Goal: Find specific page/section: Find specific page/section

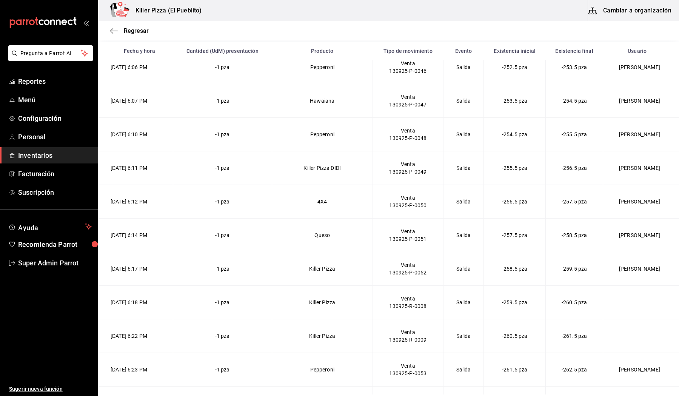
scroll to position [3027, 0]
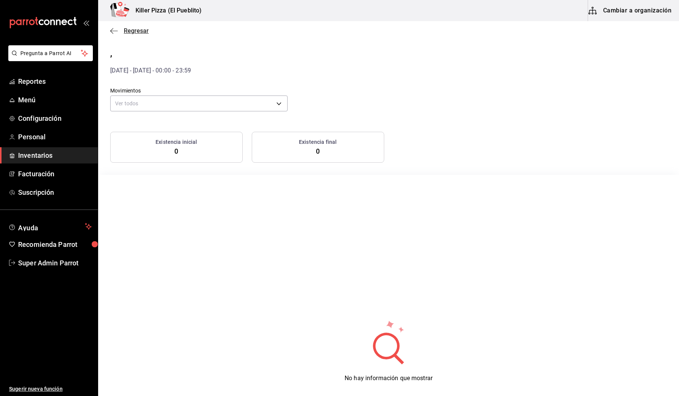
click at [112, 31] on icon "button" at bounding box center [114, 31] width 8 height 7
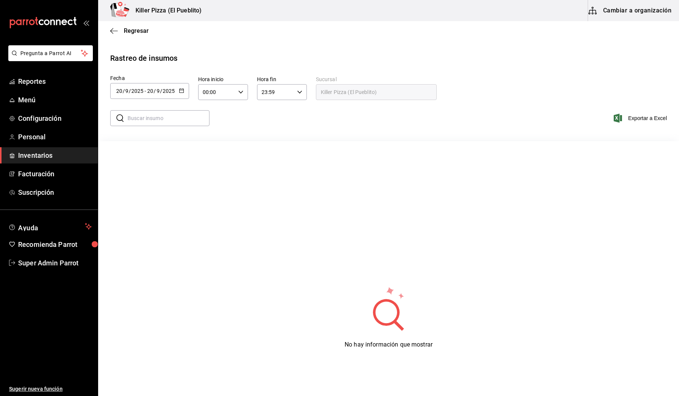
click at [180, 92] on \(Stroke\) "button" at bounding box center [181, 91] width 5 height 4
click at [147, 232] on li "Rango de fechas" at bounding box center [145, 233] width 71 height 17
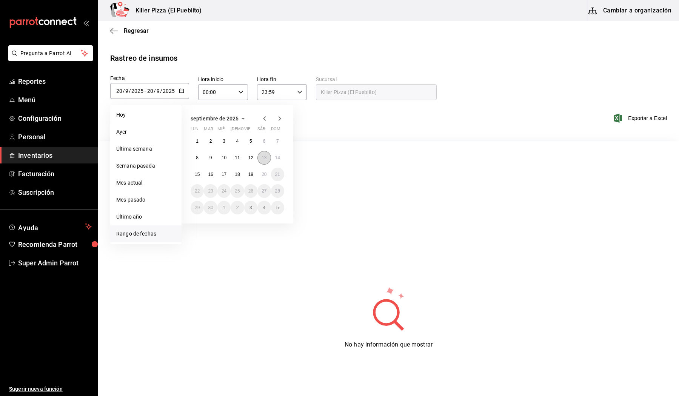
click at [267, 157] on button "13" at bounding box center [264, 158] width 13 height 14
click at [318, 183] on div "No hay información que mostrar" at bounding box center [388, 317] width 581 height 353
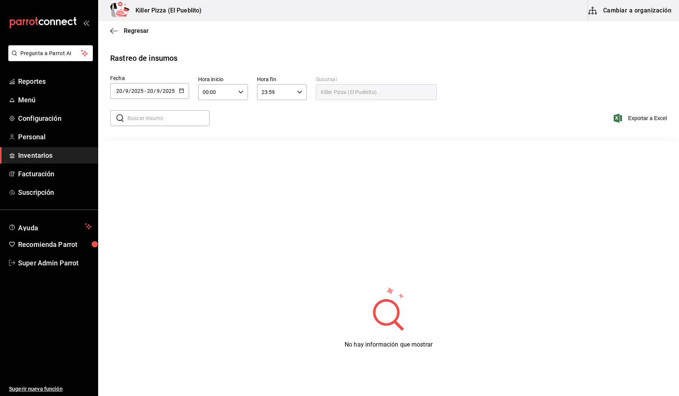
click at [183, 89] on \(Stroke\) "button" at bounding box center [181, 91] width 5 height 4
click at [144, 233] on li "Rango de fechas" at bounding box center [145, 233] width 71 height 17
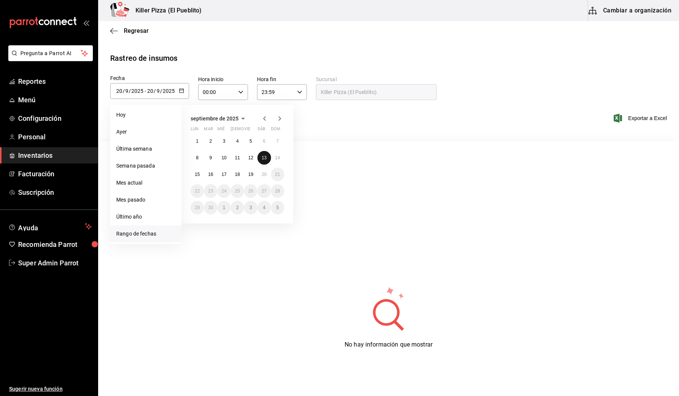
click at [264, 159] on abbr "13" at bounding box center [264, 157] width 5 height 5
type input "[DATE]"
type input "13"
type input "[DATE]"
type input "13"
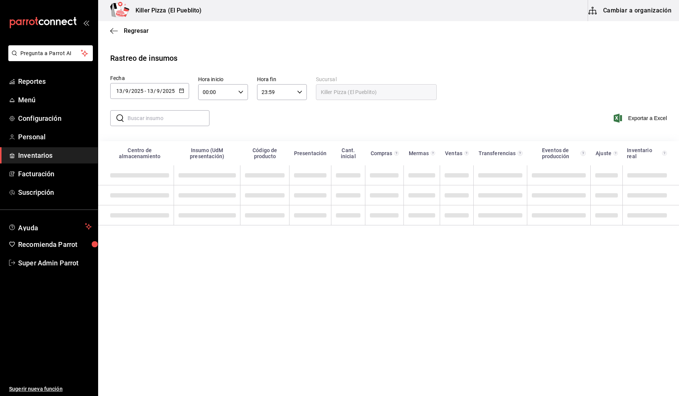
click at [264, 159] on th "Código de producto" at bounding box center [265, 153] width 49 height 24
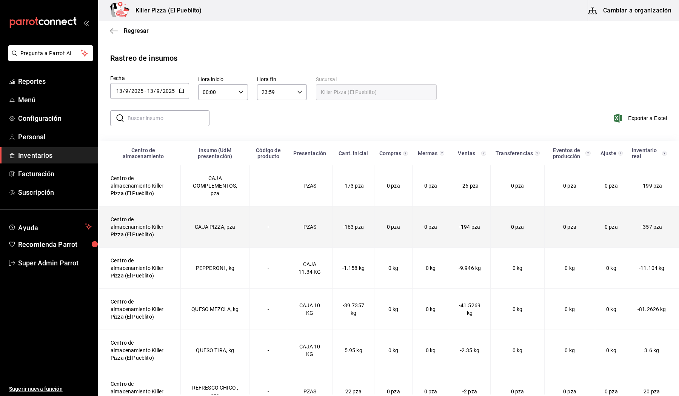
click at [218, 224] on td "CAJA PIZZA, pza" at bounding box center [215, 227] width 69 height 41
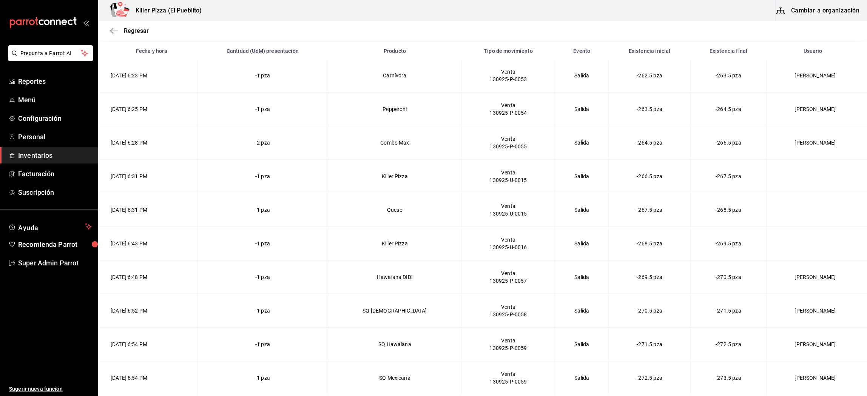
scroll to position [3027, 0]
click at [679, 3] on button "Cambiar a organización" at bounding box center [818, 10] width 85 height 21
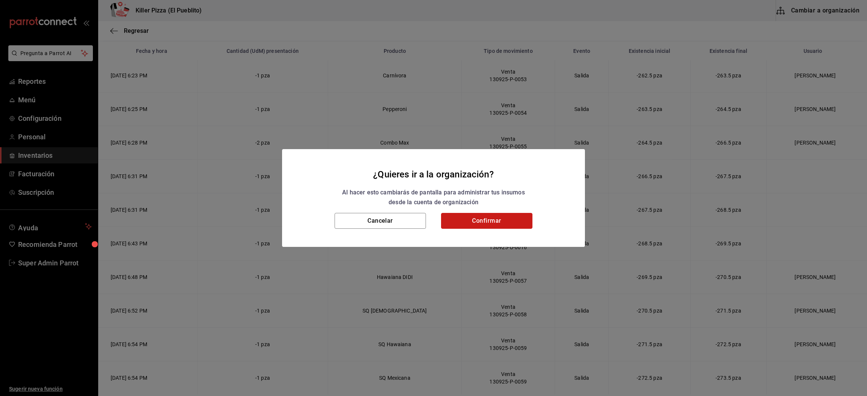
click at [474, 221] on button "Confirmar" at bounding box center [486, 221] width 91 height 16
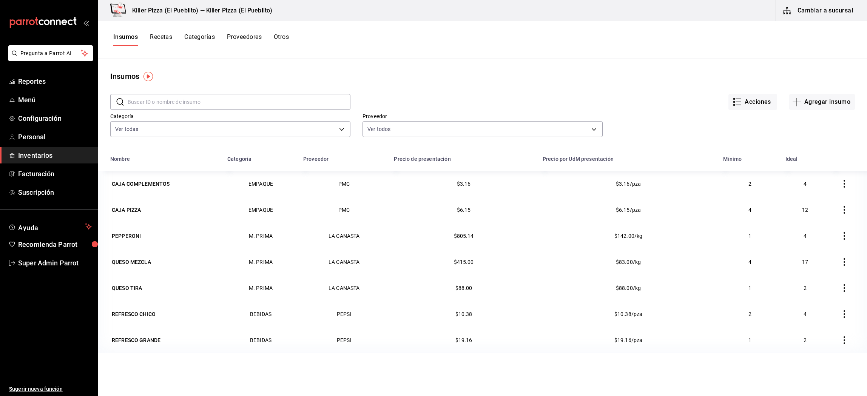
click at [164, 37] on button "Recetas" at bounding box center [161, 39] width 22 height 13
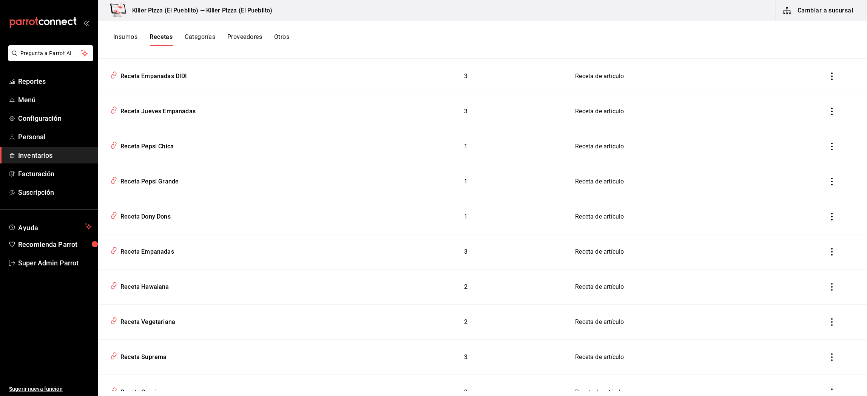
scroll to position [5424, 0]
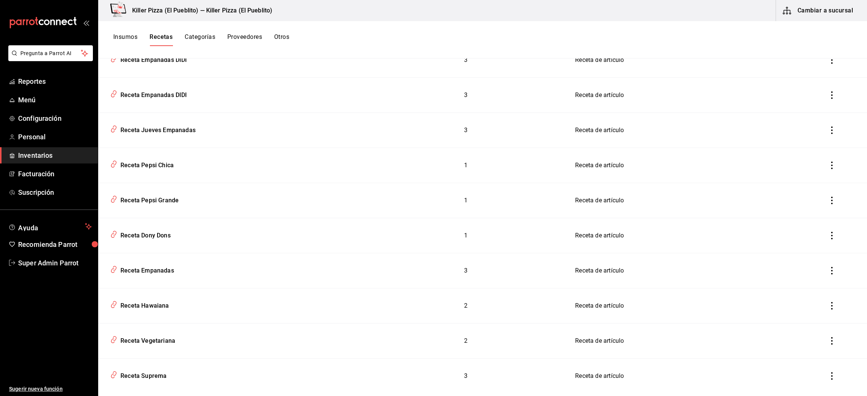
click at [679, 14] on button "Cambiar a sucursal" at bounding box center [818, 10] width 85 height 21
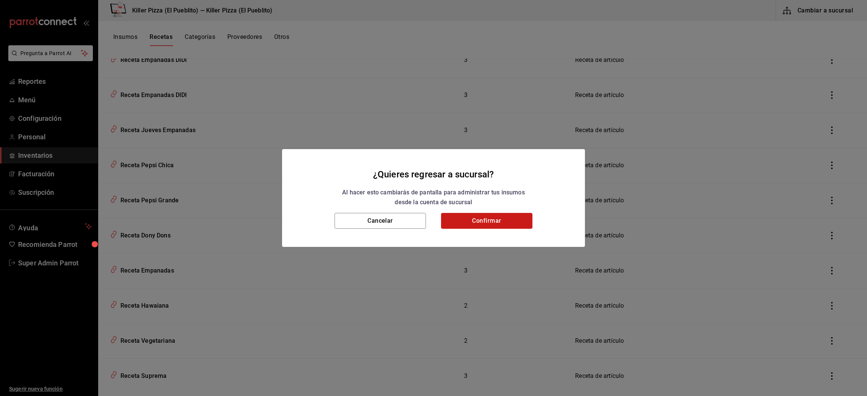
click at [505, 217] on button "Confirmar" at bounding box center [486, 221] width 91 height 16
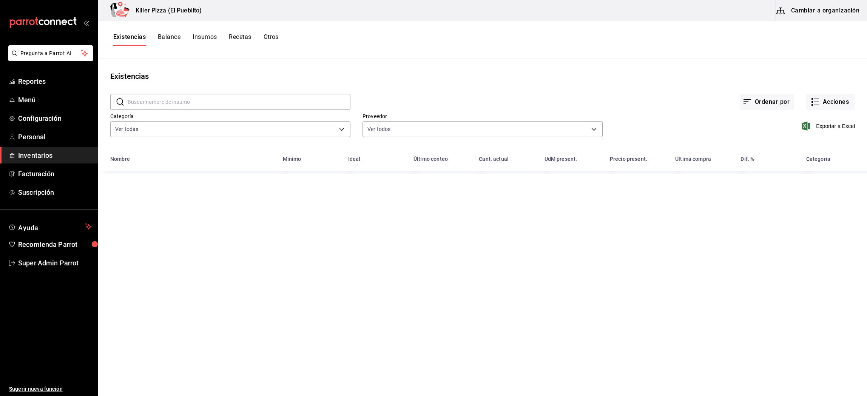
click at [234, 39] on button "Recetas" at bounding box center [240, 39] width 22 height 13
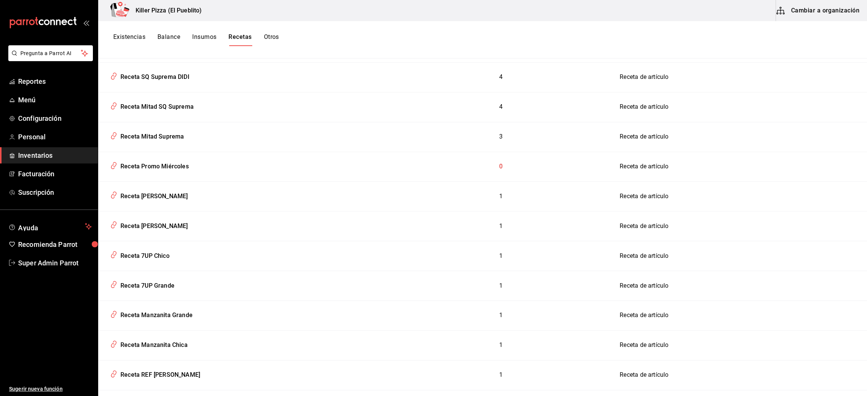
scroll to position [2766, 0]
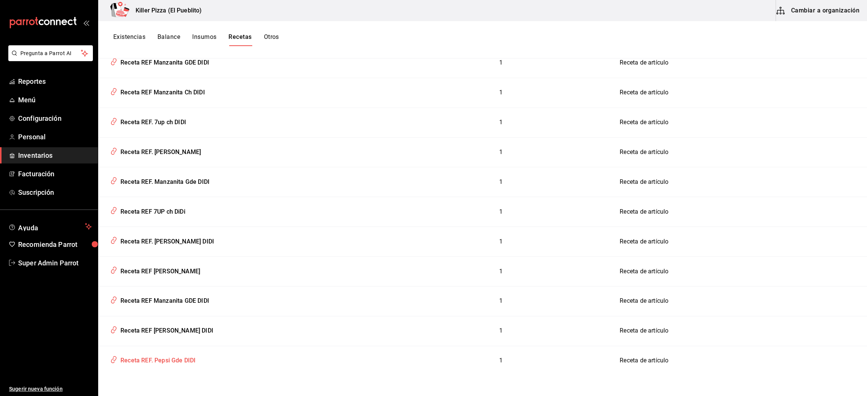
click at [289, 371] on td "Receta REF. Pepsi Gde DIDI" at bounding box center [244, 360] width 293 height 29
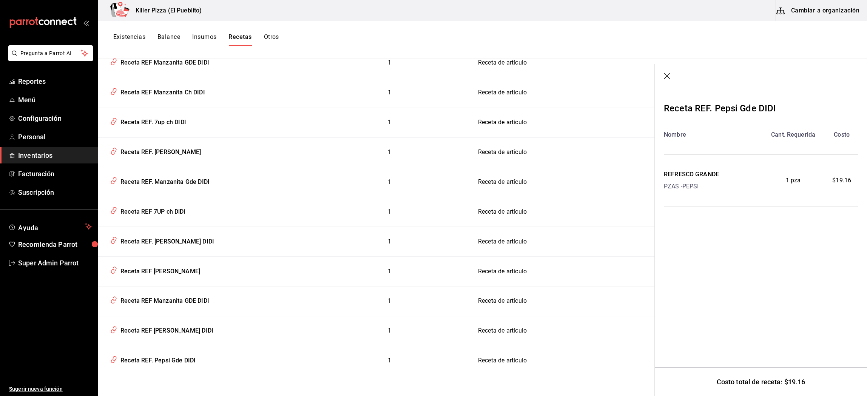
click at [671, 79] on icon "button" at bounding box center [668, 77] width 8 height 8
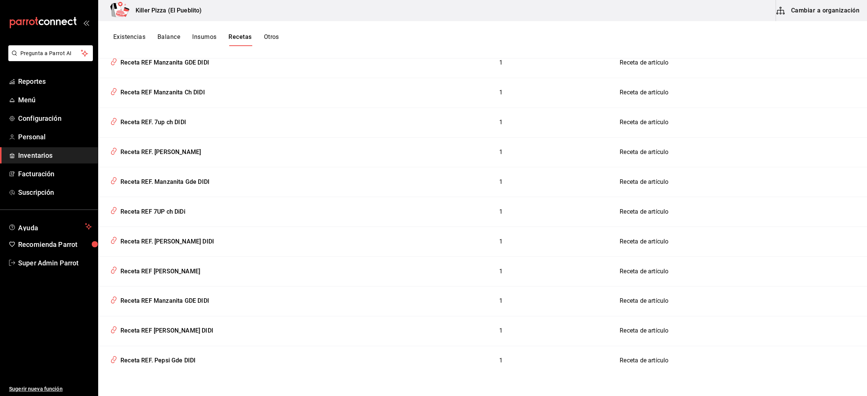
click at [679, 285] on td "Receta de artículo" at bounding box center [739, 272] width 256 height 30
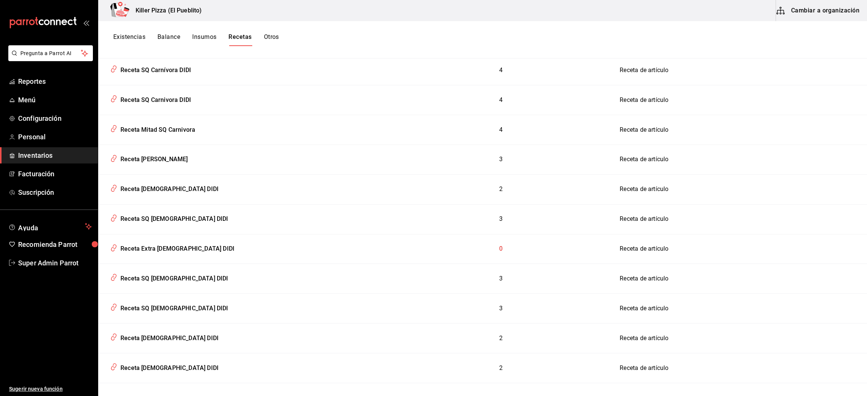
scroll to position [886, 0]
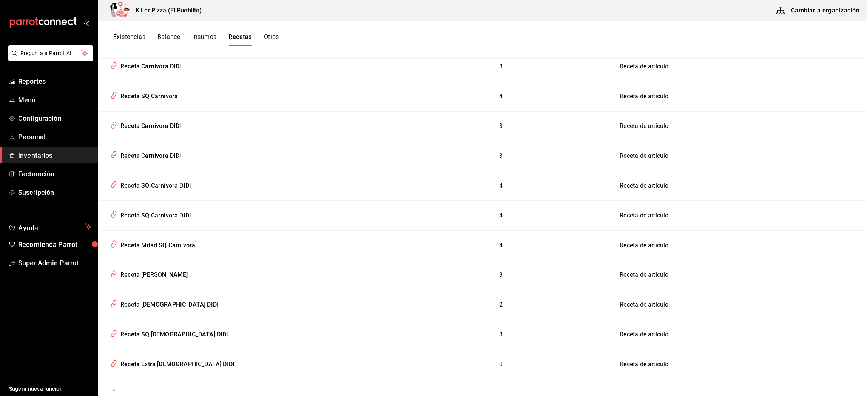
click at [679, 6] on button "Cambiar a organización" at bounding box center [818, 10] width 85 height 21
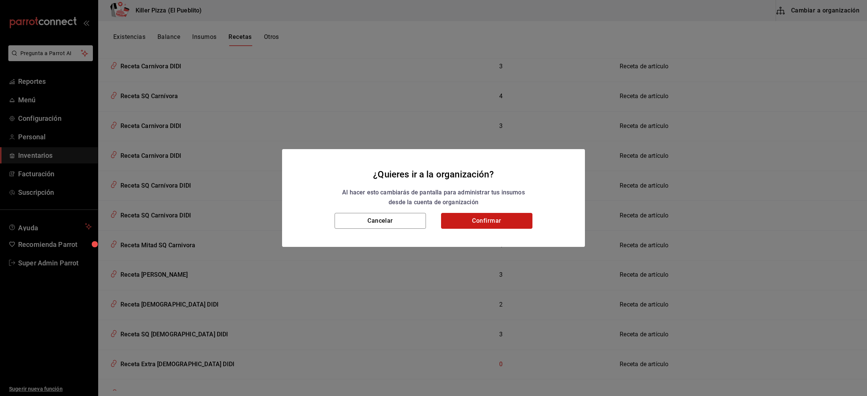
click at [478, 220] on button "Confirmar" at bounding box center [486, 221] width 91 height 16
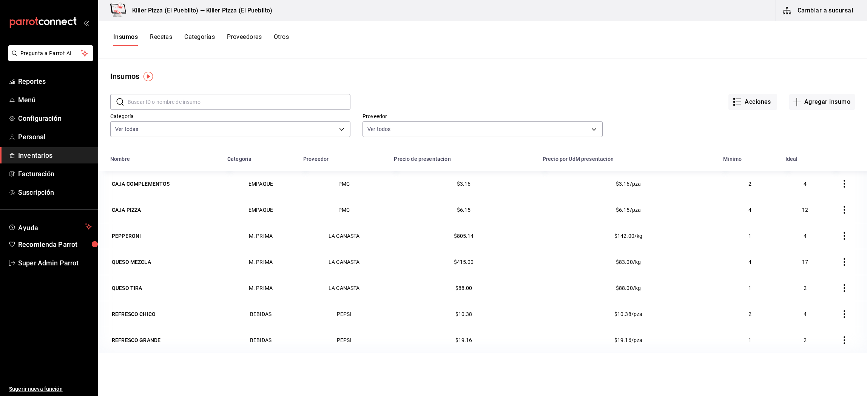
click at [163, 35] on button "Recetas" at bounding box center [161, 39] width 22 height 13
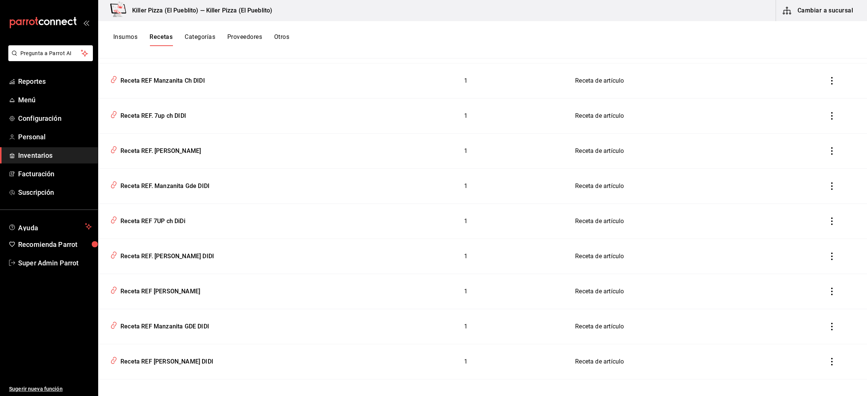
scroll to position [3299, 0]
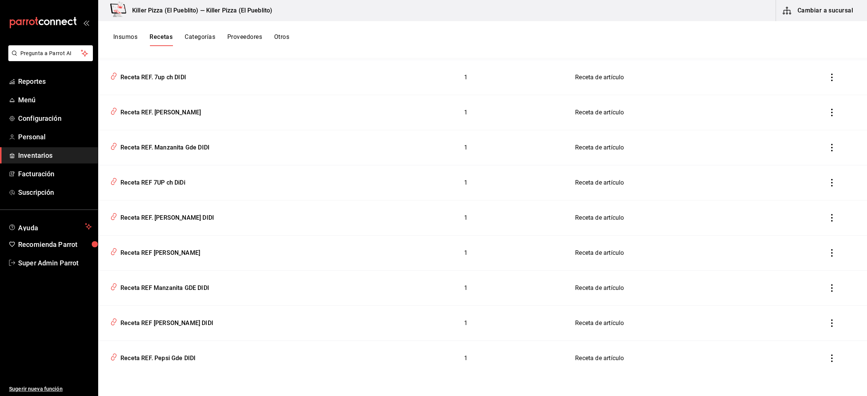
click at [277, 378] on div "Recetas ​ ​ Ordenar por Asociar recetas Agregar receta Tipo de receta Elige una…" at bounding box center [482, 225] width 769 height 332
